Goal: Task Accomplishment & Management: Use online tool/utility

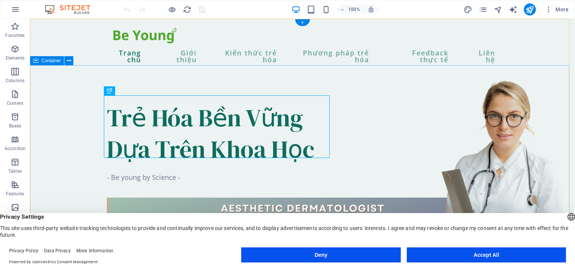
click at [447, 101] on div "Trẻ Hóa Bền Vững Dựa Trên Khoa Học - Be young by Science -" at bounding box center [302, 260] width 545 height 376
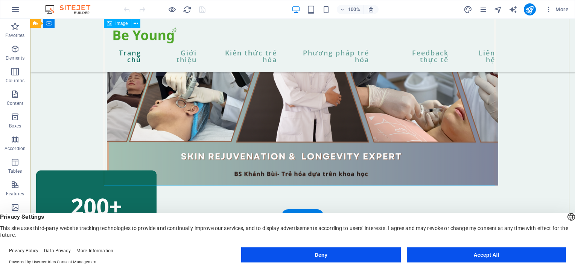
scroll to position [301, 0]
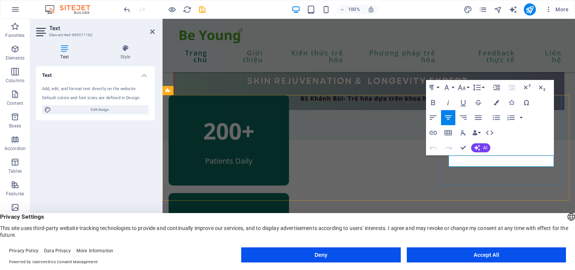
drag, startPoint x: 540, startPoint y: 160, endPoint x: 468, endPoint y: 159, distance: 71.5
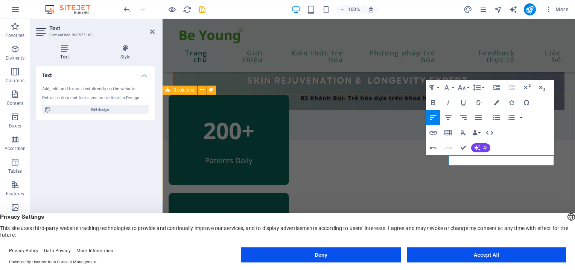
click at [445, 187] on div "200+ Patients Daily 80+ Experienced Doctors 8+ Năm kinh nghiệm" at bounding box center [369, 244] width 413 height 300
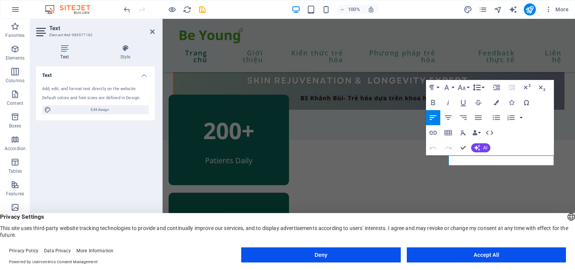
click at [480, 84] on icon "button" at bounding box center [476, 87] width 9 height 9
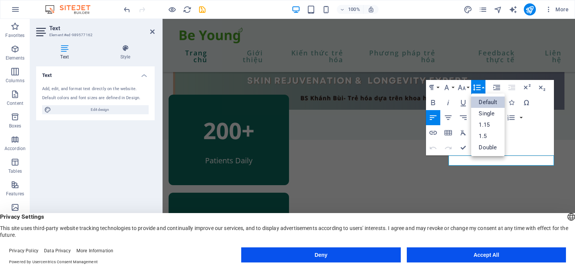
scroll to position [0, 0]
click at [451, 116] on icon "button" at bounding box center [448, 117] width 7 height 5
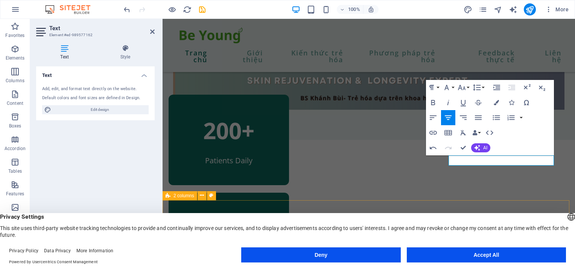
click at [446, 215] on span "Privacy Settings" at bounding box center [287, 217] width 575 height 8
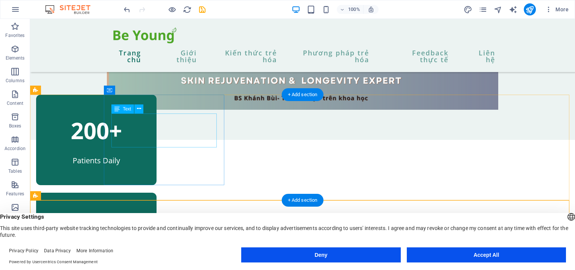
click at [149, 128] on div "200+" at bounding box center [96, 130] width 105 height 34
drag, startPoint x: 190, startPoint y: 128, endPoint x: 220, endPoint y: 147, distance: 35.3
click at [149, 128] on div "200+" at bounding box center [96, 130] width 105 height 34
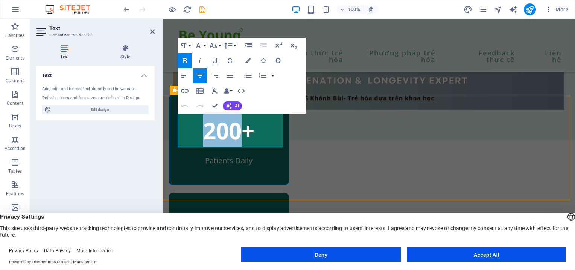
drag, startPoint x: 243, startPoint y: 132, endPoint x: 208, endPoint y: 132, distance: 34.6
click at [208, 132] on strong "200+" at bounding box center [228, 130] width 51 height 31
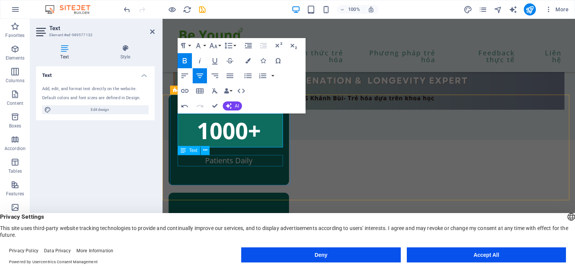
click at [230, 160] on div "Patients Daily" at bounding box center [228, 160] width 105 height 11
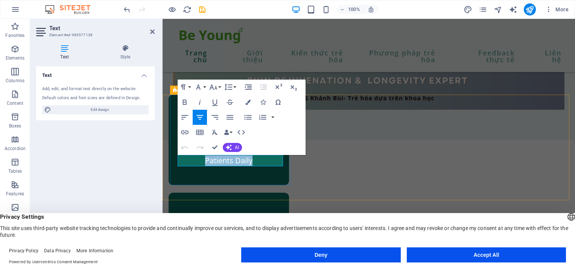
drag, startPoint x: 258, startPoint y: 162, endPoint x: 205, endPoint y: 157, distance: 53.3
click at [205, 157] on p "Patients Daily" at bounding box center [228, 160] width 105 height 11
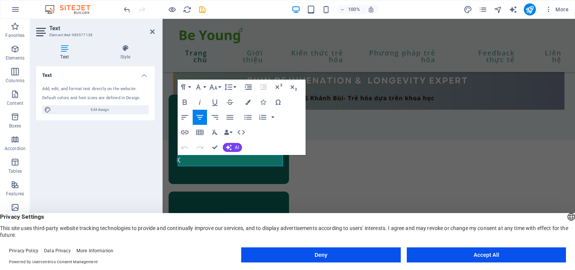
scroll to position [302, 0]
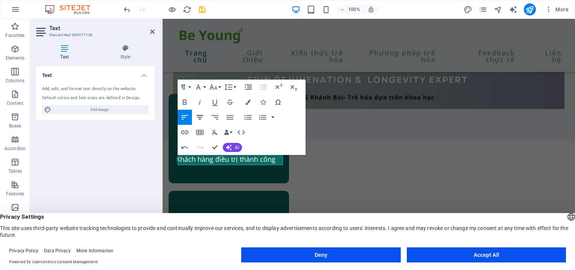
click at [206, 116] on button "Align Center" at bounding box center [200, 117] width 14 height 15
click at [306, 217] on span "Privacy Settings" at bounding box center [287, 217] width 575 height 8
click at [316, 213] on header "English Deutsch Privacy Settings This site uses third-party website tracking te…" at bounding box center [287, 225] width 575 height 25
click at [385, 213] on header "English Deutsch Privacy Settings This site uses third-party website tracking te…" at bounding box center [287, 225] width 575 height 25
click at [363, 213] on header "English Deutsch Privacy Settings This site uses third-party website tracking te…" at bounding box center [287, 225] width 575 height 25
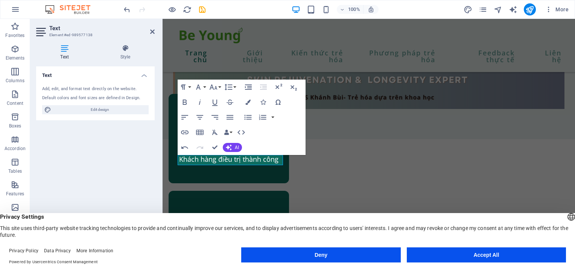
drag, startPoint x: 363, startPoint y: 209, endPoint x: 363, endPoint y: 203, distance: 6.1
click at [362, 213] on header "English Deutsch Privacy Settings This site uses third-party website tracking te…" at bounding box center [287, 225] width 575 height 25
drag, startPoint x: 293, startPoint y: 234, endPoint x: 456, endPoint y: 253, distance: 164.5
click at [456, 253] on button "Accept All" at bounding box center [486, 254] width 159 height 15
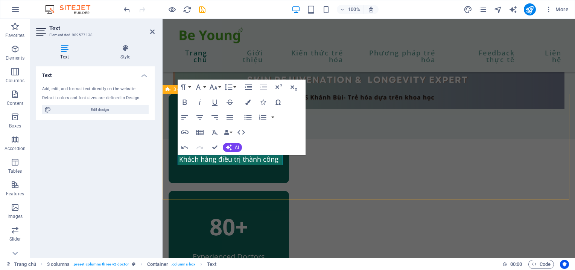
click at [412, 194] on div "1000+ Khách hàng điều trị thành công 80+ Experienced Doctors 8+ Năm kinh nghiệm" at bounding box center [369, 243] width 413 height 299
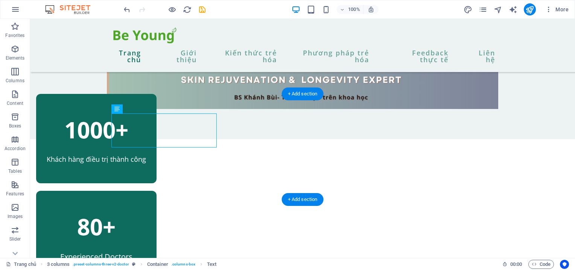
click at [149, 128] on div "1000+" at bounding box center [96, 130] width 105 height 34
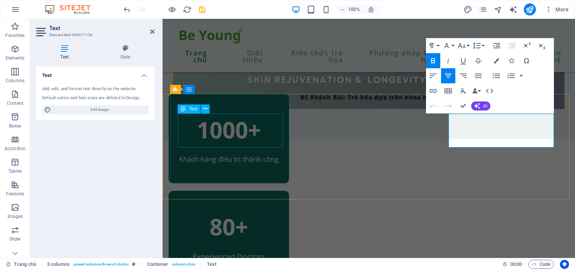
click at [243, 131] on div "1000+" at bounding box center [228, 130] width 105 height 34
click at [243, 130] on div "1000+" at bounding box center [228, 130] width 105 height 34
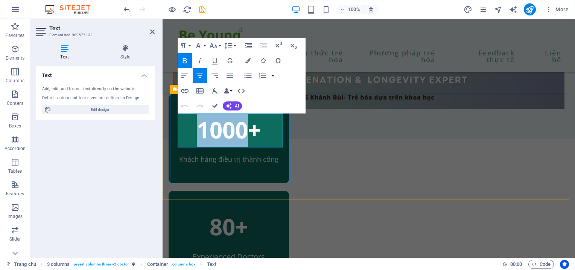
drag, startPoint x: 253, startPoint y: 127, endPoint x: 203, endPoint y: 129, distance: 50.5
click at [203, 129] on strong "1000+" at bounding box center [229, 129] width 64 height 31
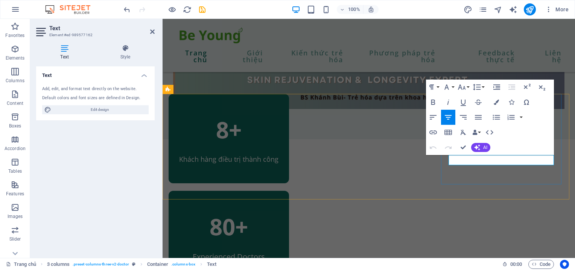
drag, startPoint x: 535, startPoint y: 160, endPoint x: 473, endPoint y: 160, distance: 61.7
click at [409, 193] on div "8+ Khách hàng điều trị thành công 80+ Experienced Doctors 8+" at bounding box center [369, 243] width 413 height 299
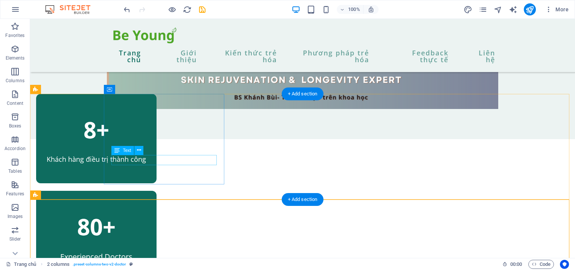
click at [149, 160] on div "Khách hàng điều trị thành công" at bounding box center [96, 159] width 105 height 10
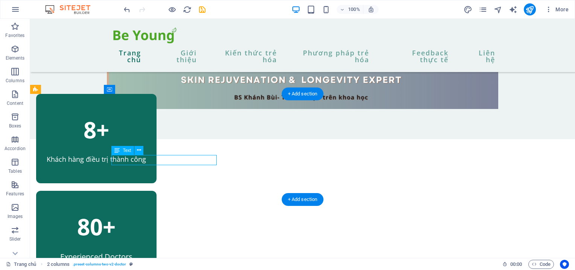
click at [149, 160] on div "Khách hàng điều trị thành công" at bounding box center [96, 159] width 105 height 10
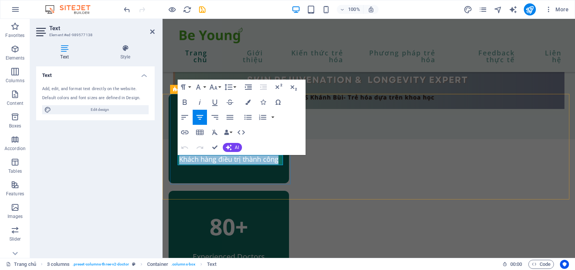
click at [189, 160] on p "Khách hàng điều trị thành công" at bounding box center [228, 159] width 105 height 10
click at [181, 158] on p "Khách hàng điều trị thành công" at bounding box center [228, 159] width 105 height 10
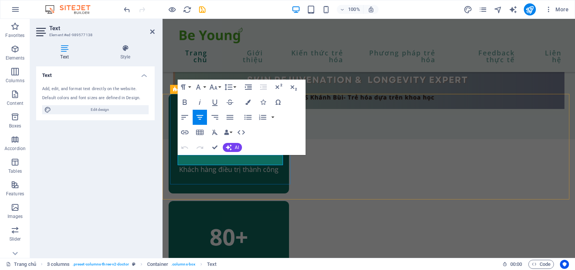
scroll to position [302, 0]
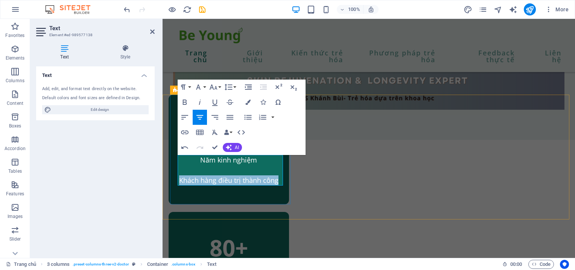
drag, startPoint x: 280, startPoint y: 182, endPoint x: 181, endPoint y: 180, distance: 98.3
click at [181, 180] on p "Khách hàng điều trị thành công" at bounding box center [228, 175] width 105 height 20
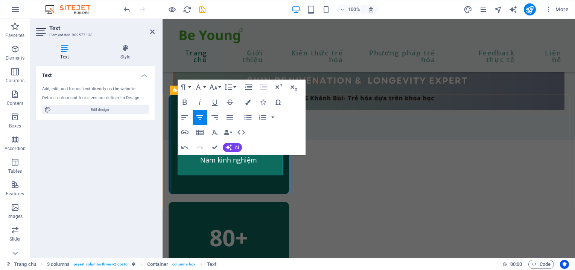
scroll to position [302, 0]
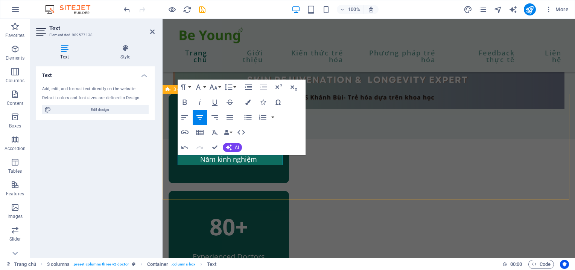
click at [282, 197] on div "8+ Năm kinh nghiệm 80+ Experienced Doctors 8+" at bounding box center [369, 238] width 413 height 289
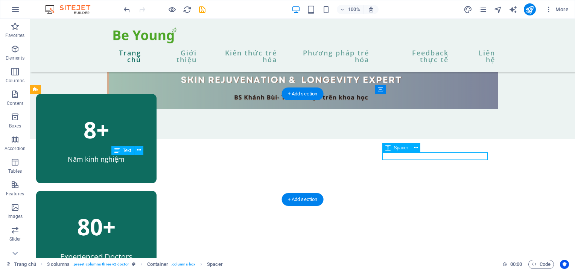
select select "px"
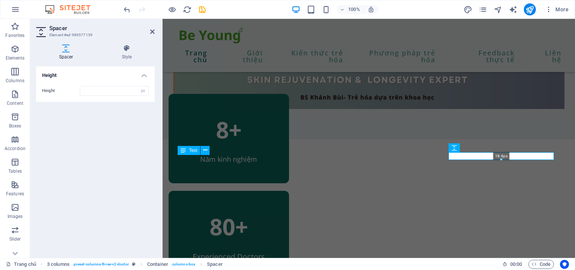
click at [479, 159] on div at bounding box center [501, 159] width 105 height 3
type input "18"
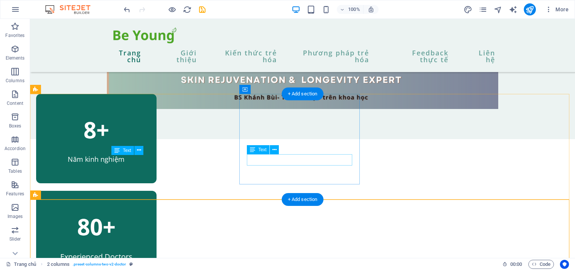
click at [149, 251] on div "Experienced Doctors" at bounding box center [96, 256] width 105 height 11
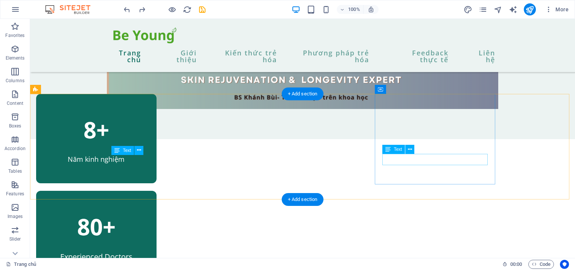
drag, startPoint x: 451, startPoint y: 164, endPoint x: 319, endPoint y: 163, distance: 131.8
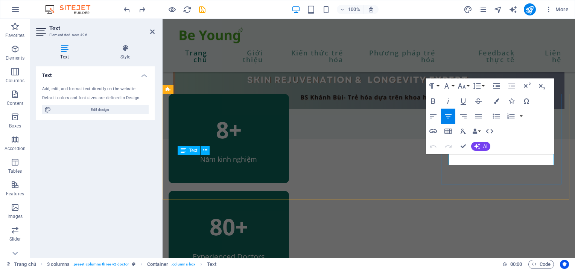
drag, startPoint x: 541, startPoint y: 161, endPoint x: 465, endPoint y: 163, distance: 76.1
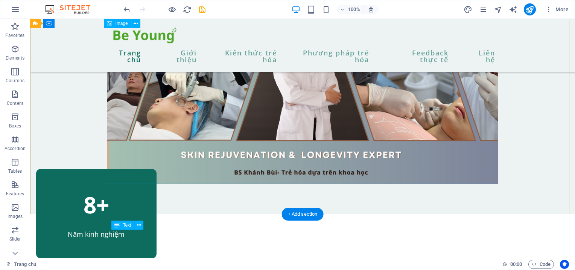
scroll to position [340, 0]
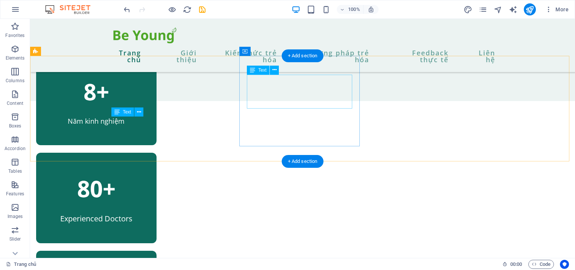
click at [149, 171] on div "80+" at bounding box center [96, 188] width 105 height 34
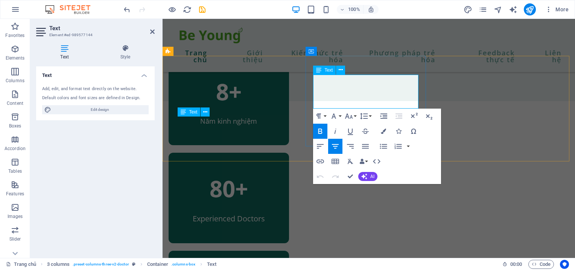
click at [248, 173] on strong "80+" at bounding box center [229, 188] width 38 height 31
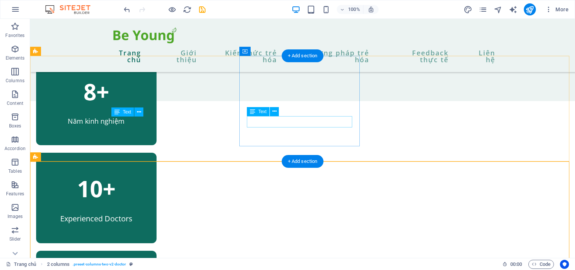
click at [149, 213] on div "Experienced Doctors" at bounding box center [96, 218] width 105 height 11
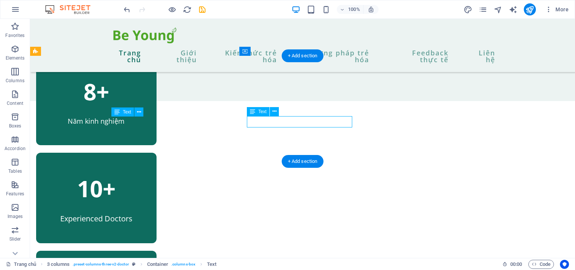
click at [149, 213] on div "Experienced Doctors" at bounding box center [96, 218] width 105 height 11
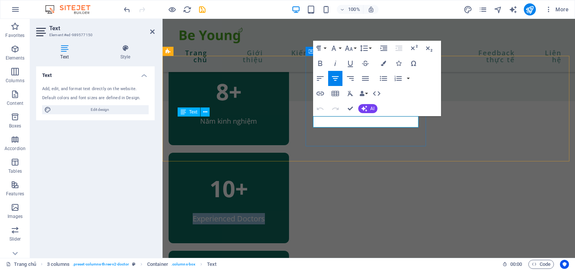
drag, startPoint x: 405, startPoint y: 117, endPoint x: 328, endPoint y: 117, distance: 77.2
click at [282, 213] on p "Experienced Doctors" at bounding box center [228, 218] width 105 height 11
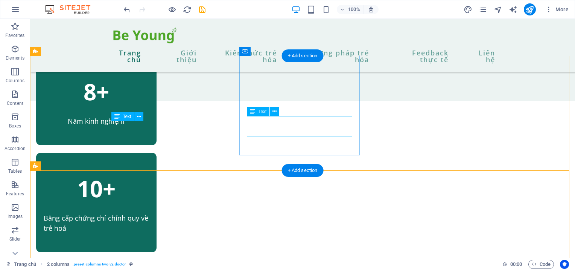
click at [149, 213] on div "Bằng cấp chứng chỉ chính quy về trẻ hoá" at bounding box center [96, 223] width 105 height 20
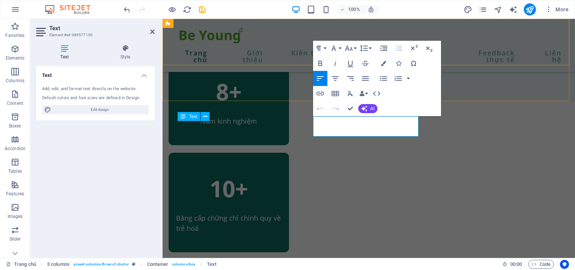
click at [492, 32] on div "Trang chủ Giới thiệu Kiến thức trẻ hóa Phương pháp trẻ hóa Feedback thực tế Liê…" at bounding box center [369, 45] width 413 height 53
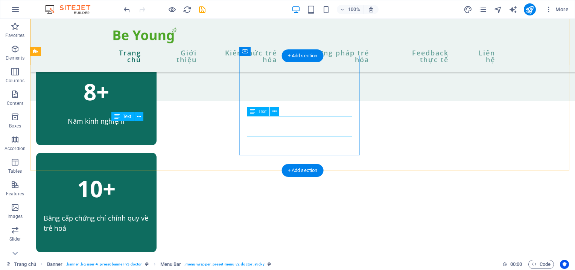
click at [149, 213] on div "Bằng cấp chứng chỉ chính quy về trẻ hoá" at bounding box center [96, 223] width 105 height 20
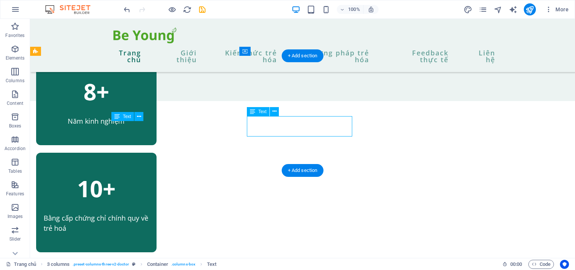
click at [149, 213] on div "Bằng cấp chứng chỉ chính quy về trẻ hoá" at bounding box center [96, 223] width 105 height 20
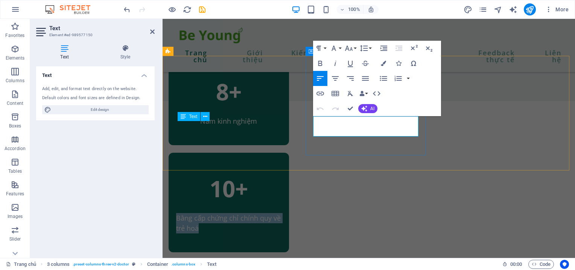
drag, startPoint x: 341, startPoint y: 131, endPoint x: 309, endPoint y: 117, distance: 34.1
click at [289, 152] on div "10+ Bằng cấp chứng chỉ chính quy về trẻ hoá" at bounding box center [229, 201] width 120 height 99
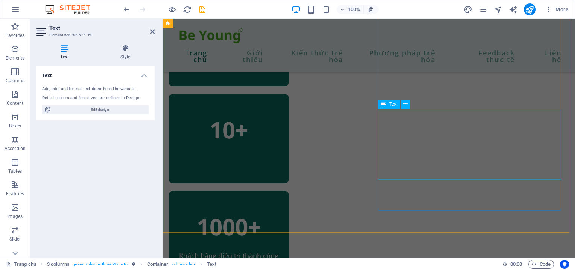
scroll to position [361, 0]
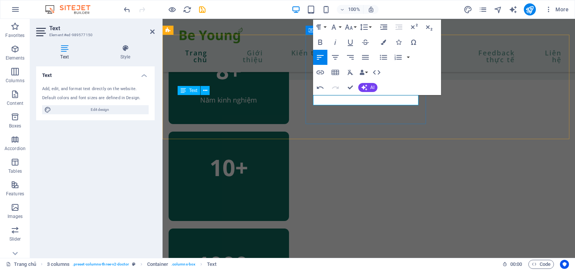
click at [282, 192] on p at bounding box center [228, 197] width 105 height 10
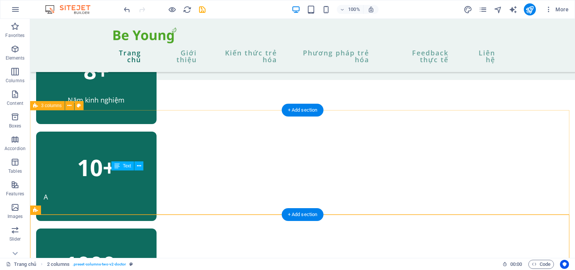
scroll to position [248, 0]
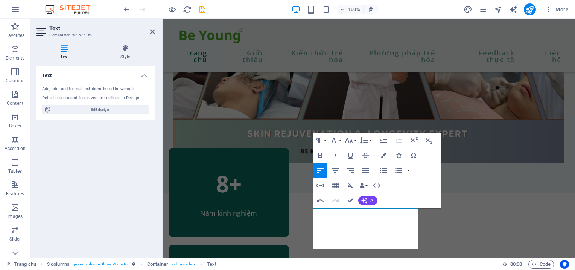
scroll to position [457, 0]
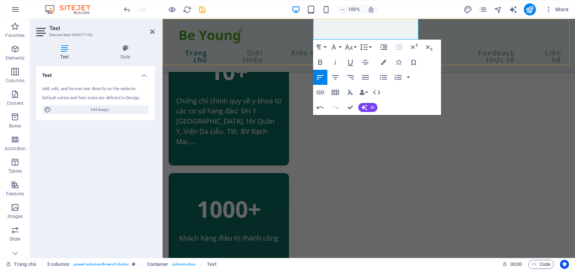
click at [558, 49] on nav "Trang chủ Giới thiệu Kiến thức trẻ hóa Phương pháp trẻ hóa Feedback thực tế Liê…" at bounding box center [368, 56] width 391 height 20
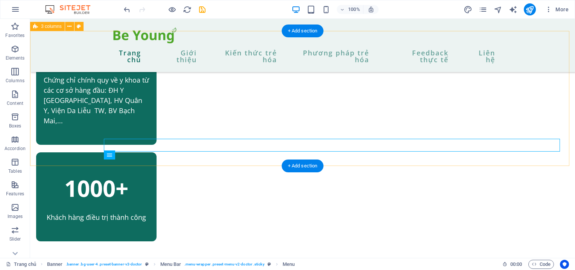
scroll to position [252, 0]
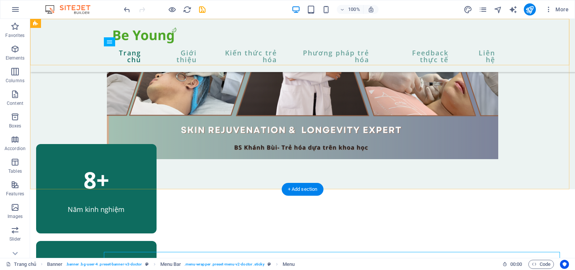
click at [536, 32] on div "Trang chủ Giới thiệu Kiến thức trẻ hóa Phương pháp trẻ hóa Feedback thực tế Liê…" at bounding box center [302, 45] width 545 height 53
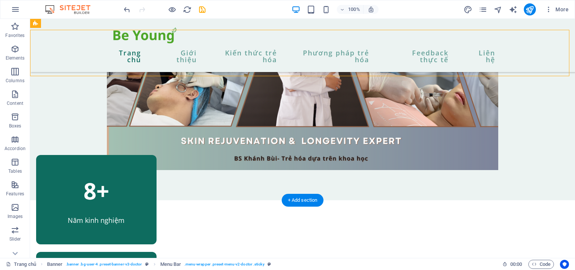
scroll to position [317, 0]
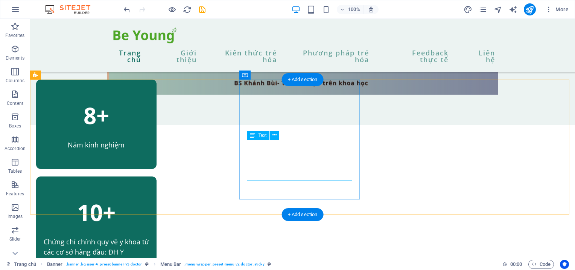
click at [149, 236] on div "Chứng chỉ chính quy về y khoa từ các cơ sở hàng đầu: ĐH Y [GEOGRAPHIC_DATA], HV…" at bounding box center [96, 261] width 105 height 51
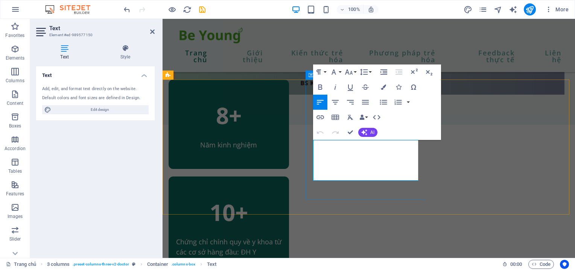
click at [282, 236] on p "Chứng chỉ chính quy về y khoa từ các cơ sở hàng đầu: ĐH Y [GEOGRAPHIC_DATA], HV…" at bounding box center [228, 261] width 105 height 51
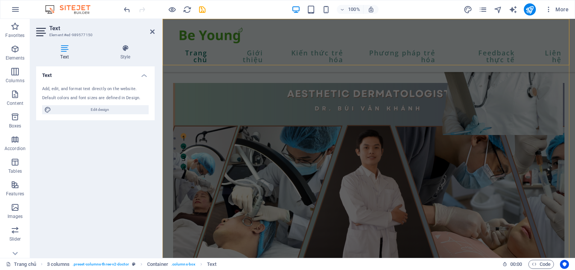
scroll to position [258, 0]
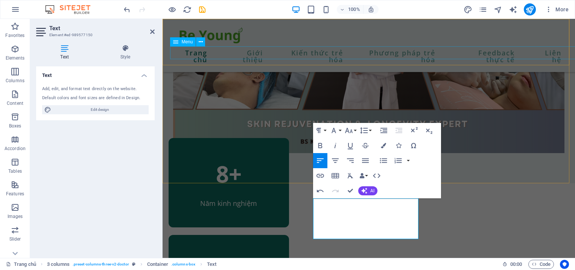
click at [575, 42] on div "Trang chủ Giới thiệu Kiến thức trẻ hóa Phương pháp trẻ hóa Feedback thực tế Liê…" at bounding box center [369, 45] width 413 height 53
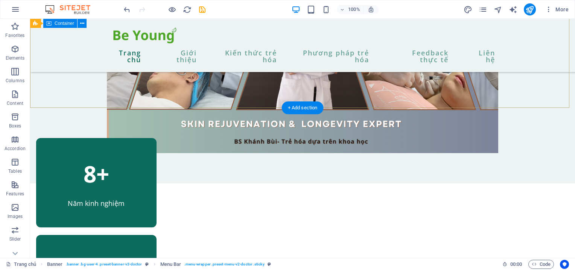
scroll to position [409, 0]
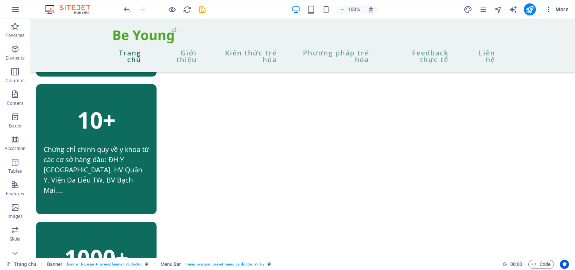
click at [548, 9] on icon "button" at bounding box center [549, 10] width 8 height 8
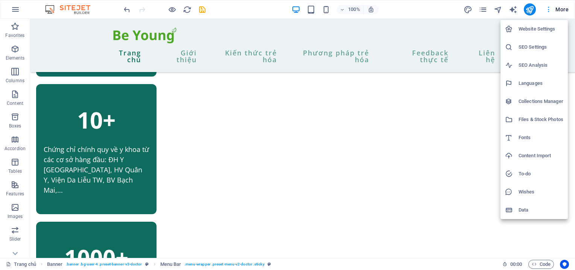
click at [548, 9] on div at bounding box center [287, 135] width 575 height 270
